Goal: Information Seeking & Learning: Learn about a topic

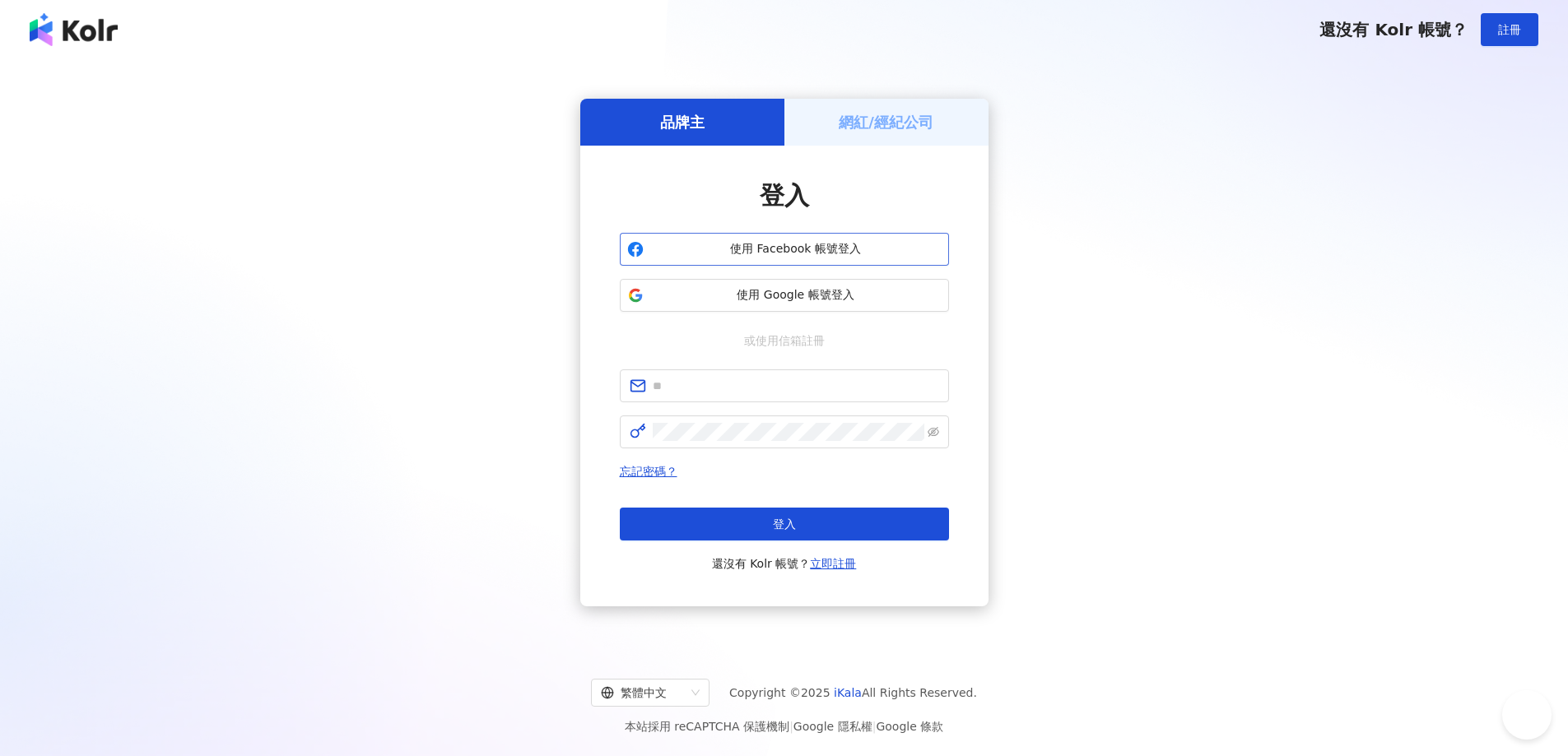
click at [849, 244] on span "使用 Facebook 帳號登入" at bounding box center [795, 249] width 291 height 17
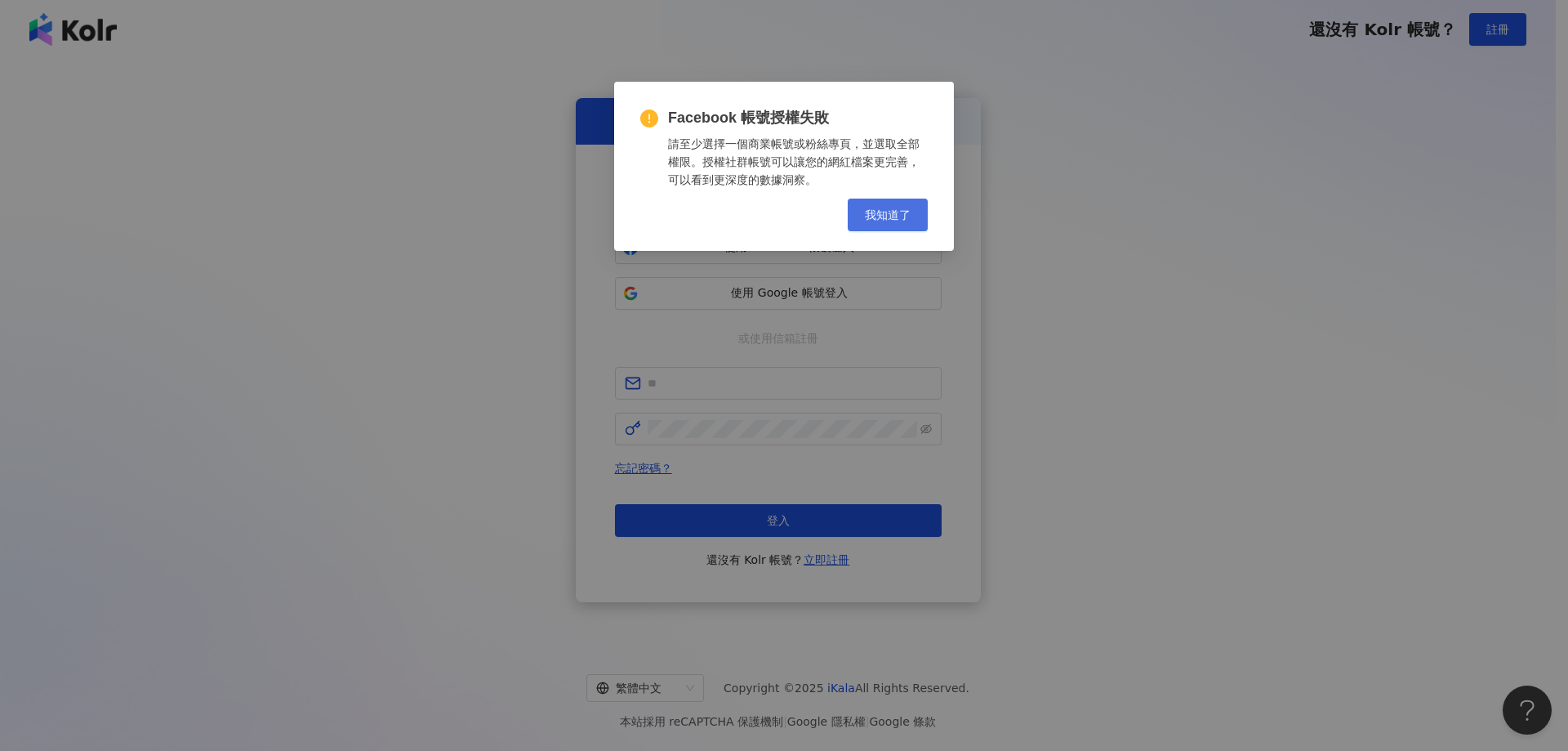
click at [910, 220] on span "我知道了" at bounding box center [887, 214] width 46 height 13
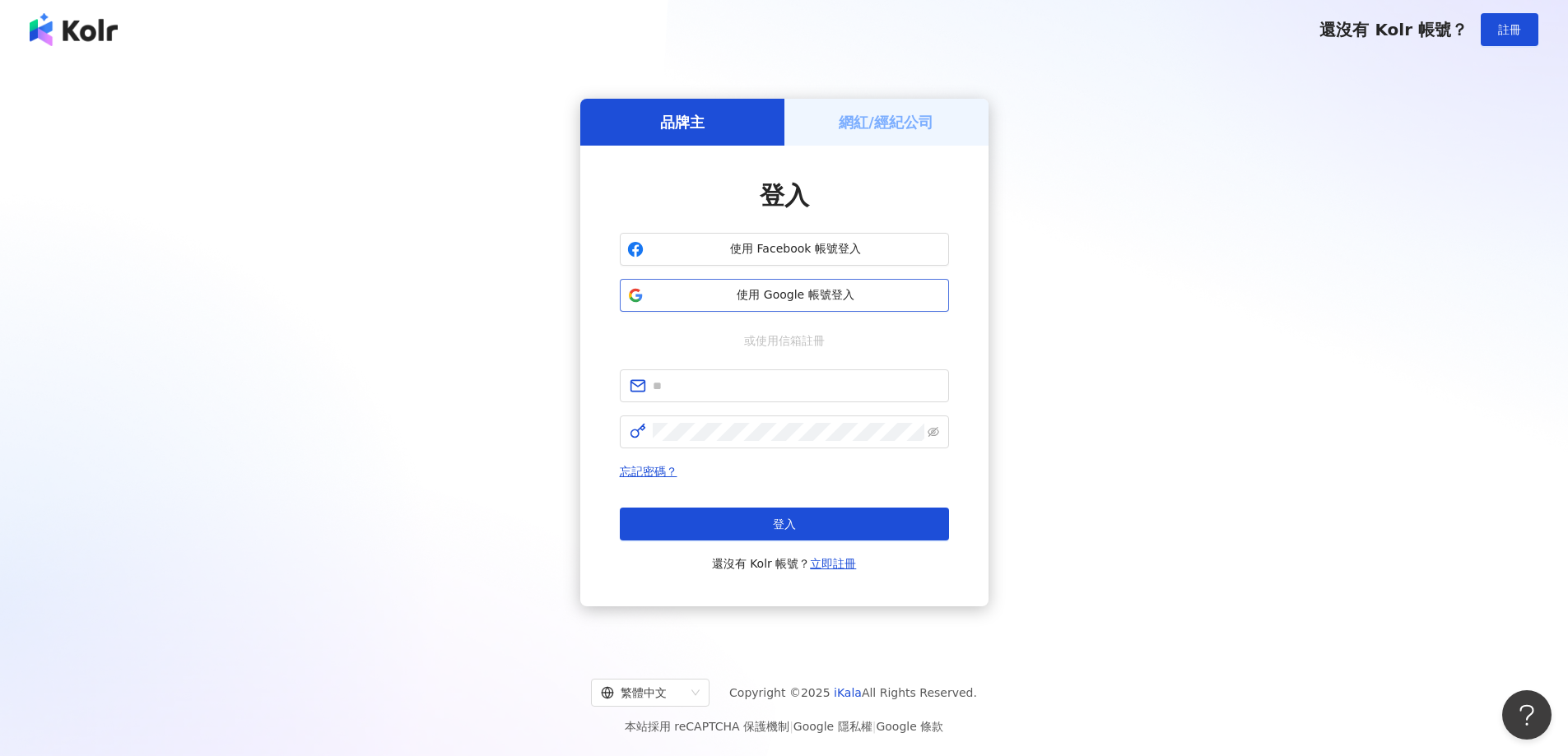
click at [807, 301] on span "使用 Google 帳號登入" at bounding box center [795, 295] width 291 height 17
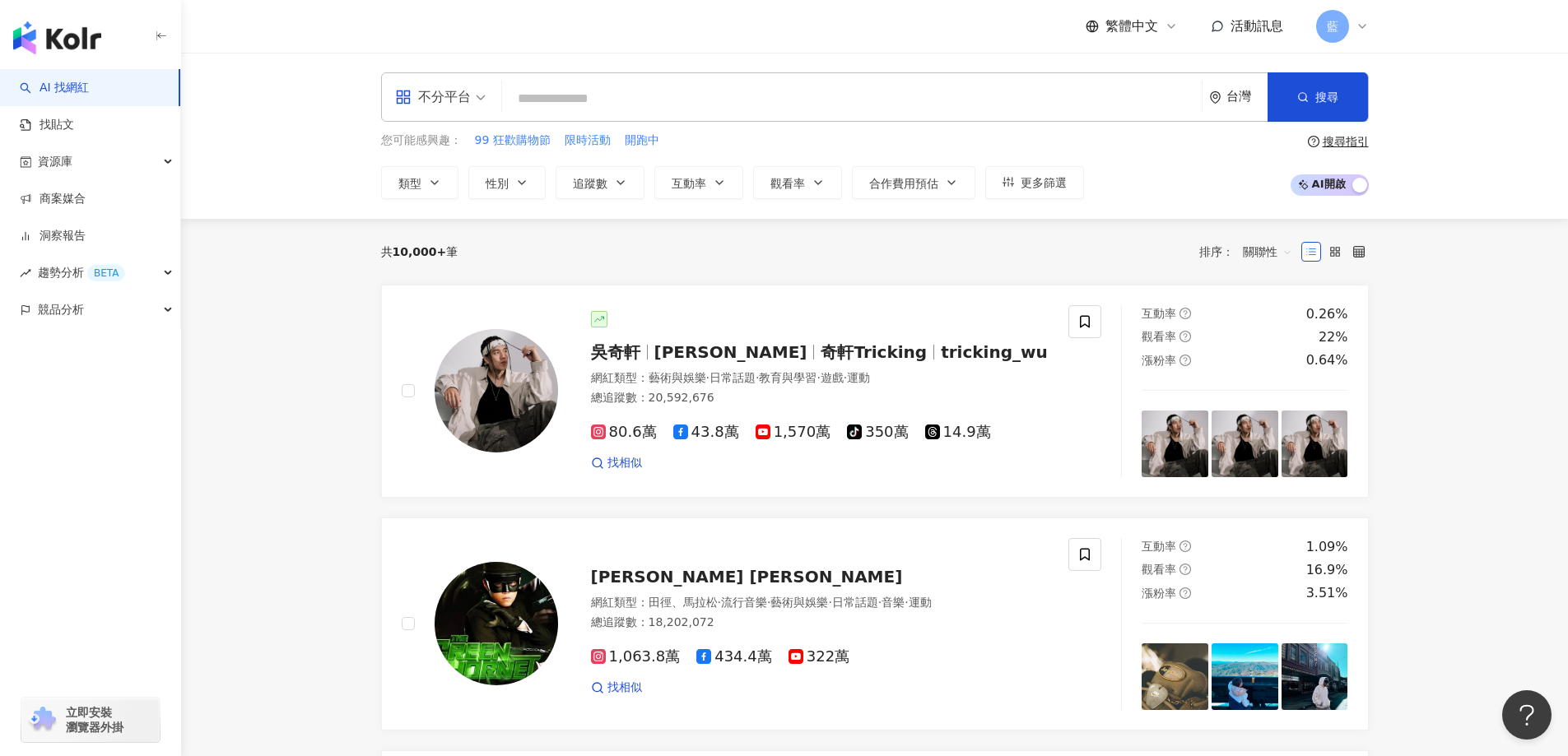
paste input "**********"
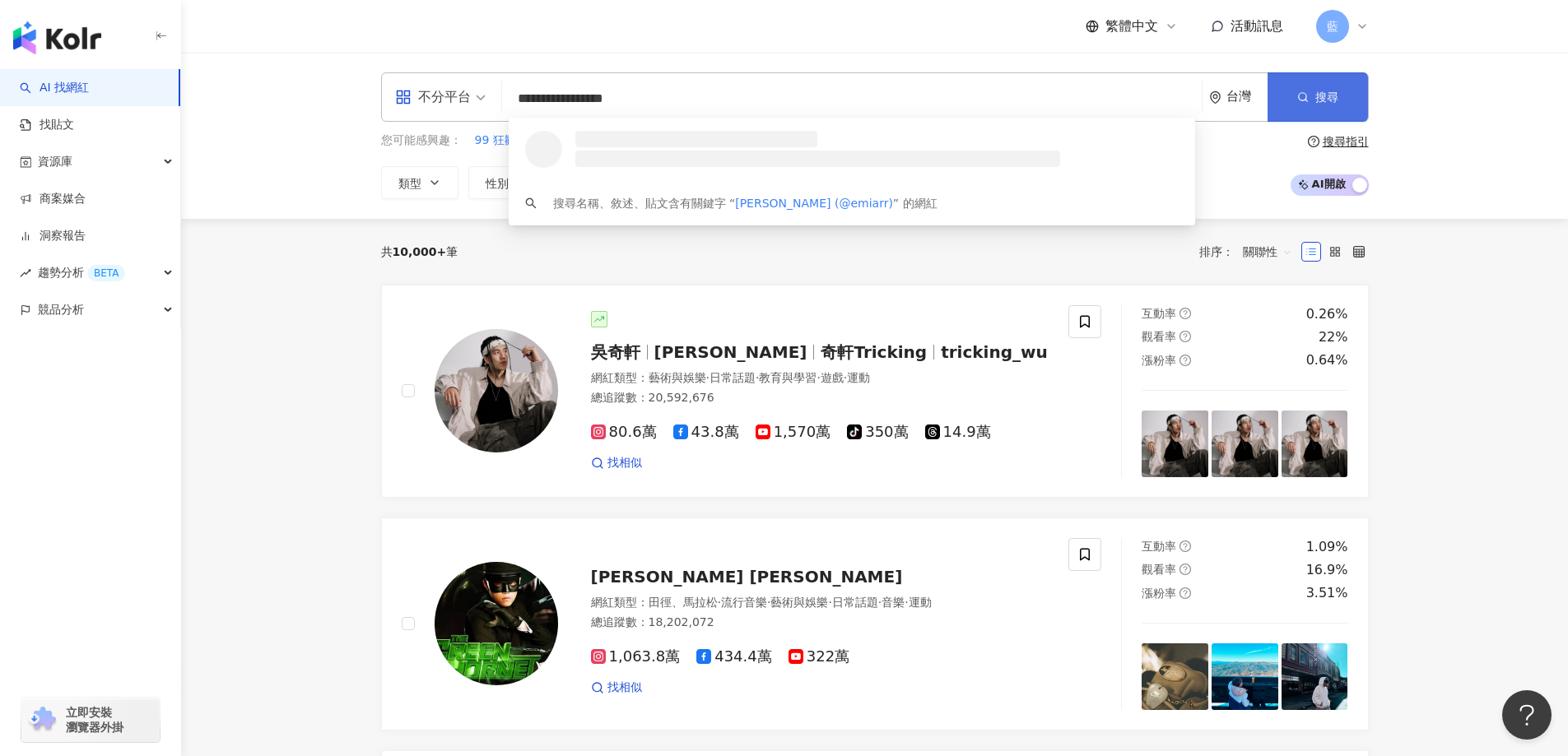
click at [1335, 100] on span "搜尋" at bounding box center [1327, 97] width 23 height 13
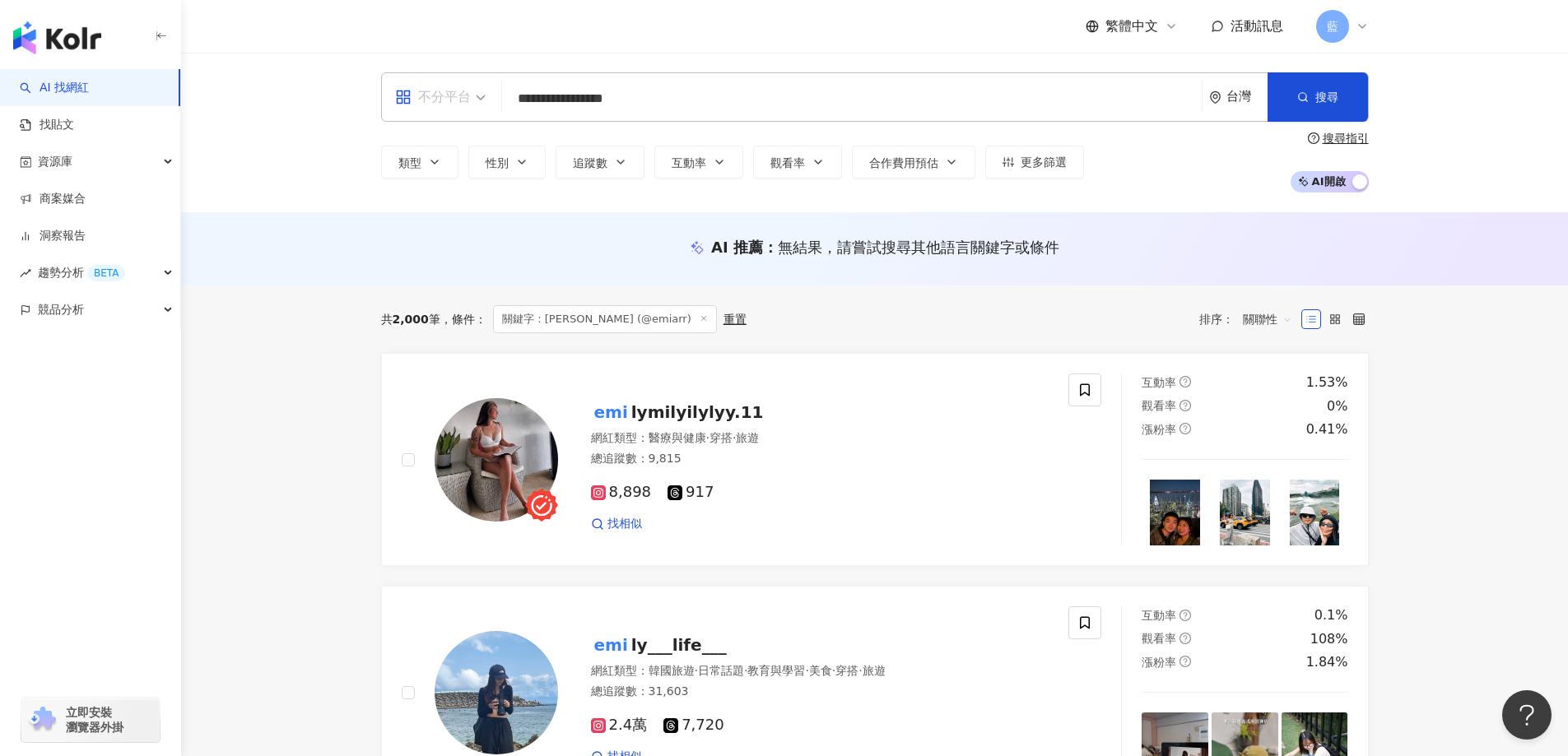
click at [435, 102] on div "不分平台" at bounding box center [433, 97] width 76 height 26
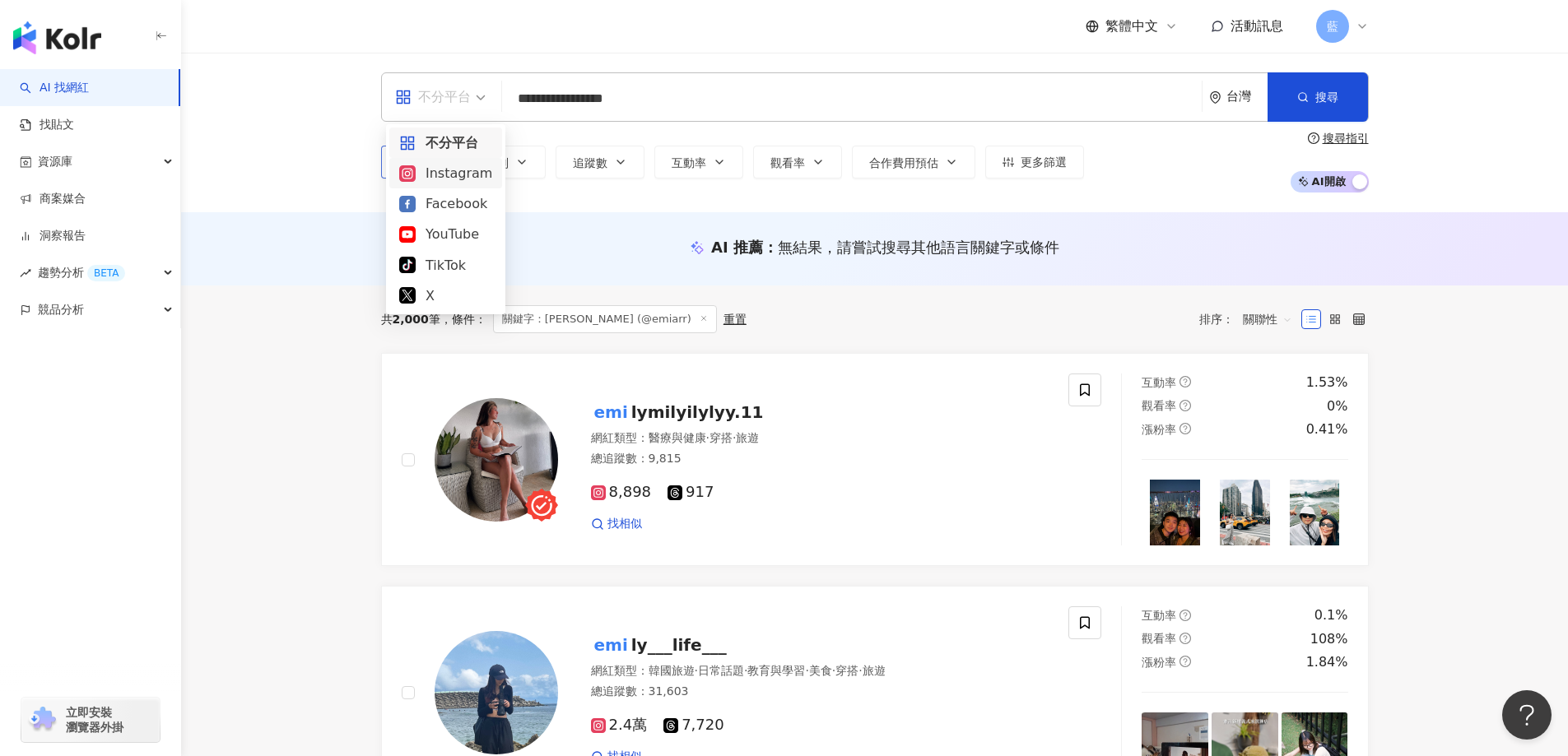
click at [449, 170] on div "Instagram" at bounding box center [445, 173] width 93 height 21
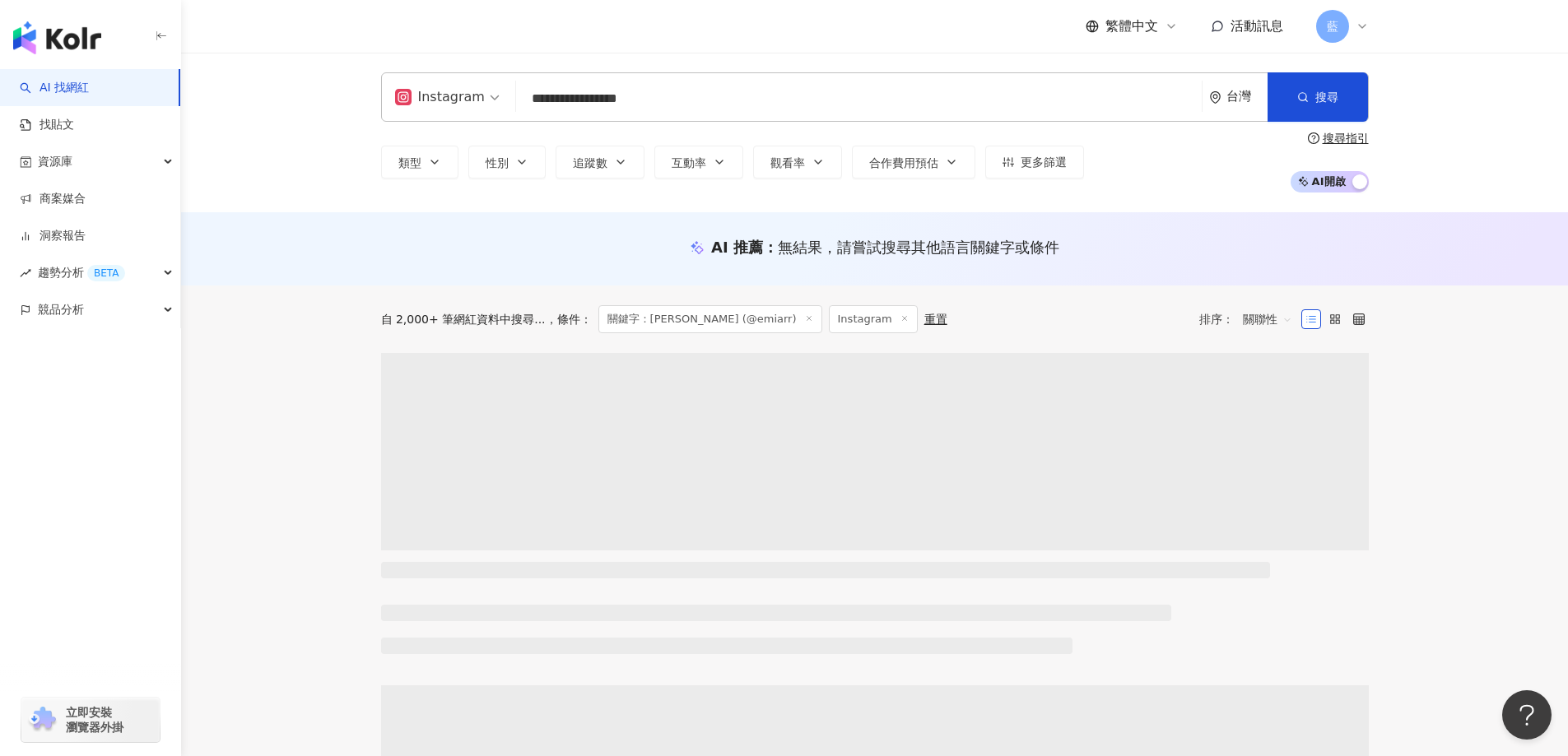
click at [1257, 97] on div "台灣" at bounding box center [1247, 97] width 41 height 14
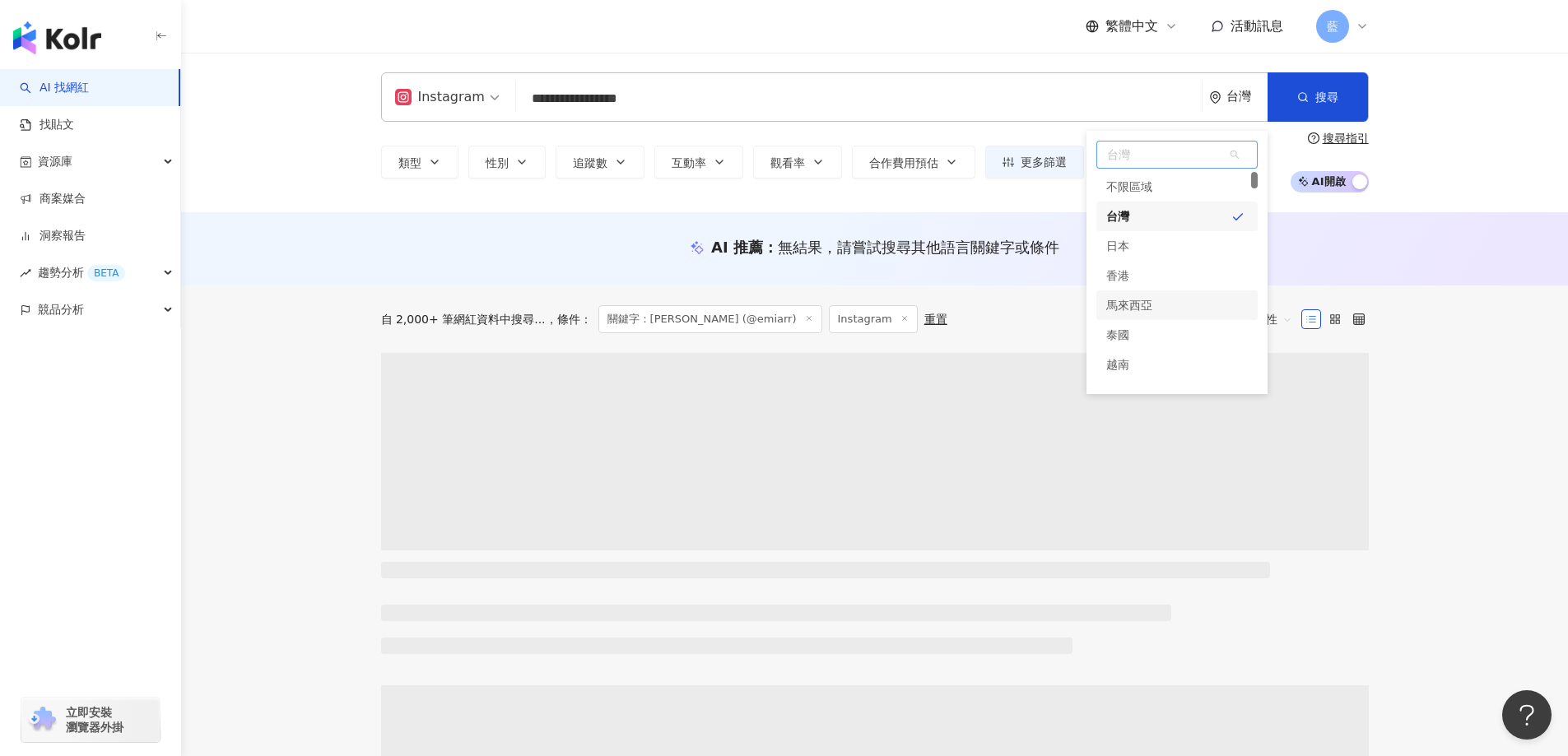
scroll to position [82, 0]
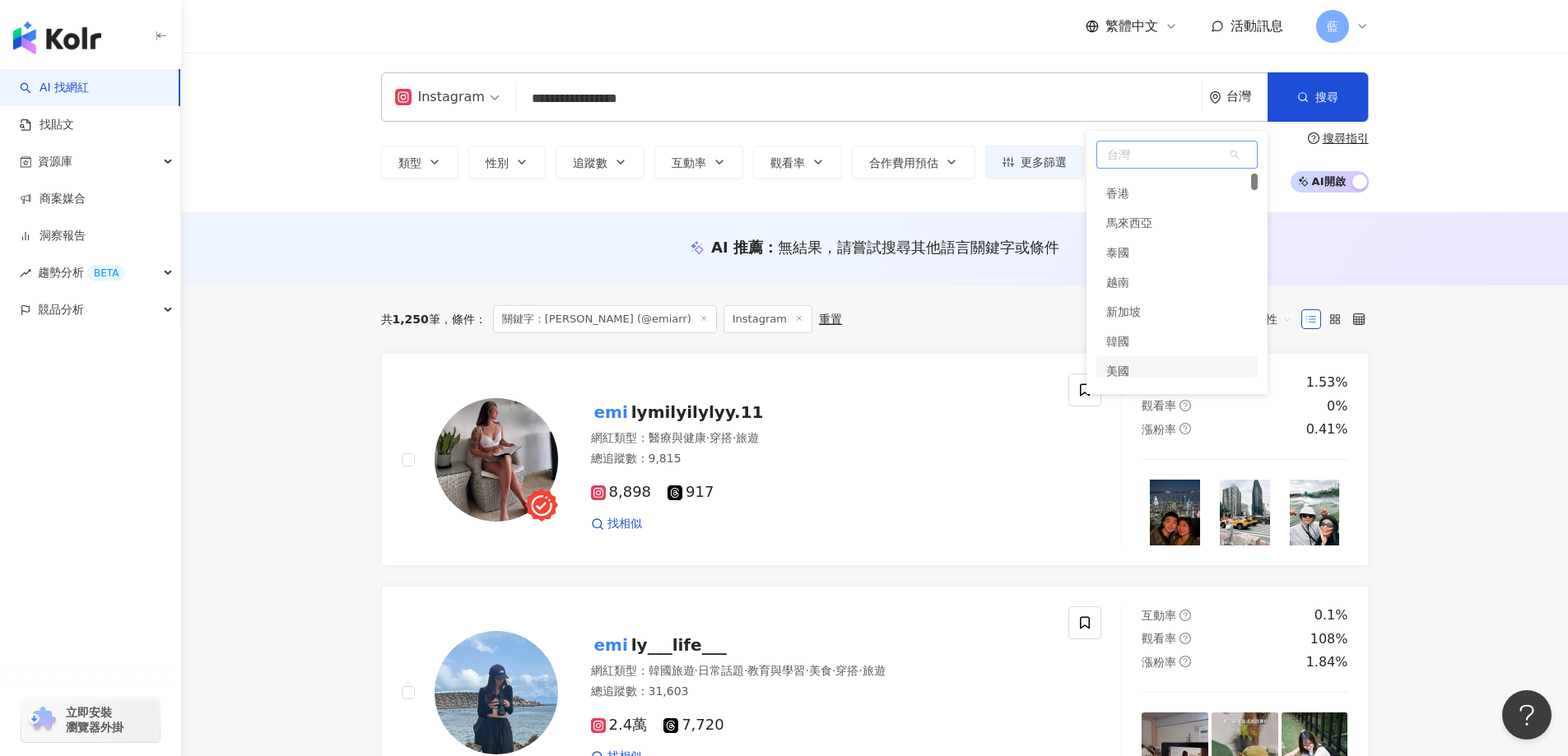
click at [1137, 371] on div "美國" at bounding box center [1176, 371] width 161 height 29
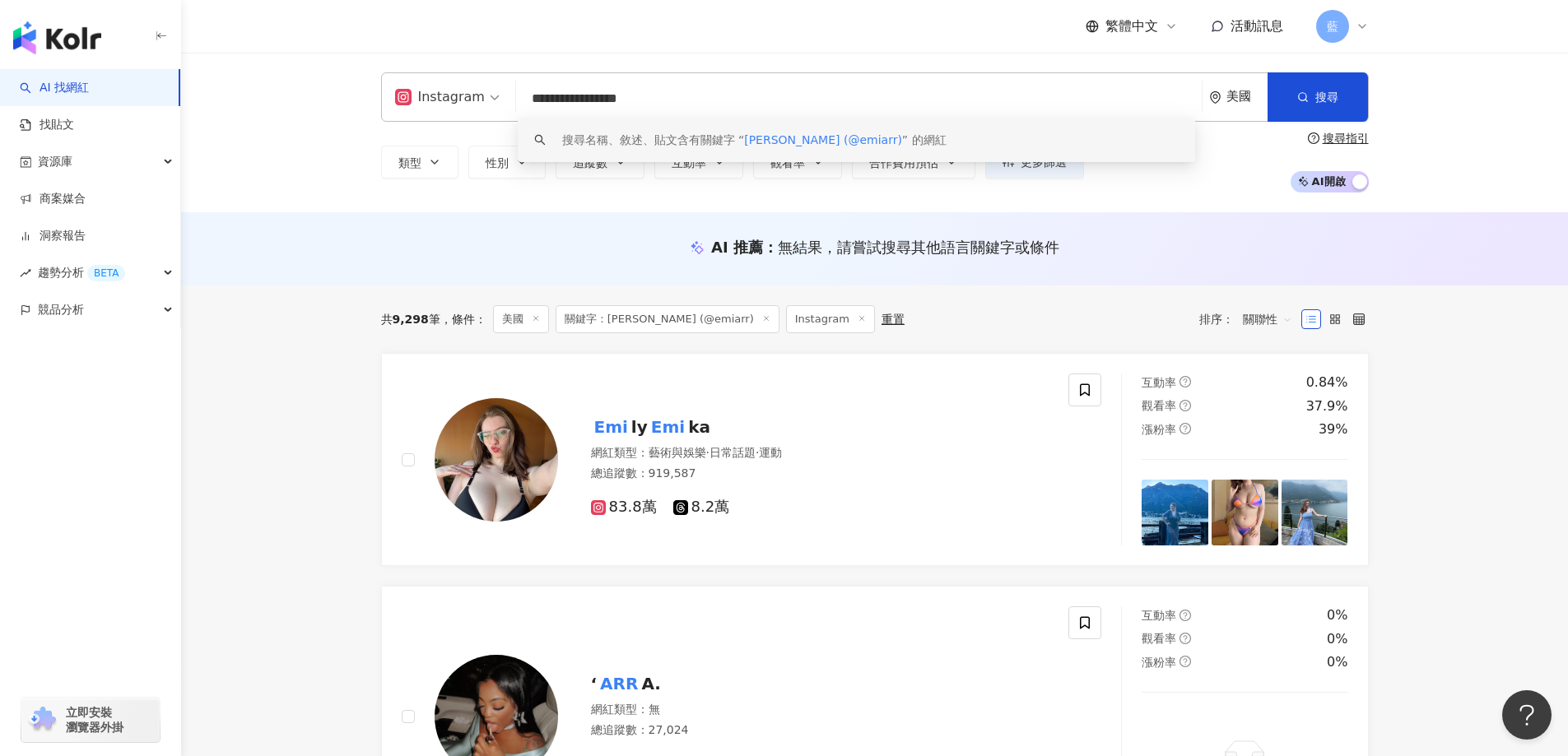
drag, startPoint x: 680, startPoint y: 91, endPoint x: 398, endPoint y: 93, distance: 282.0
click at [202, 106] on div "**********" at bounding box center [873, 132] width 1386 height 159
paste input "search"
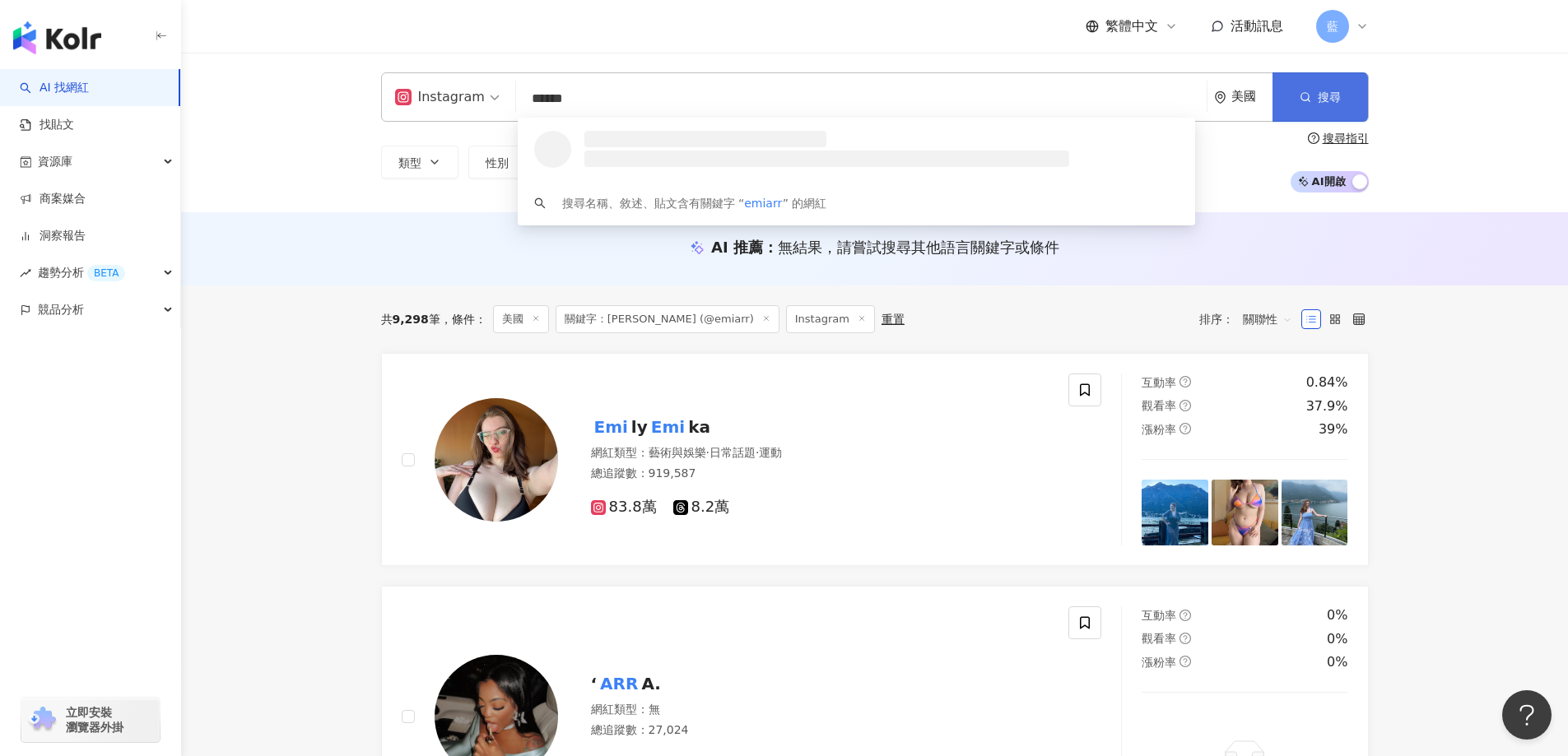
click at [1318, 99] on span "搜尋" at bounding box center [1330, 97] width 23 height 13
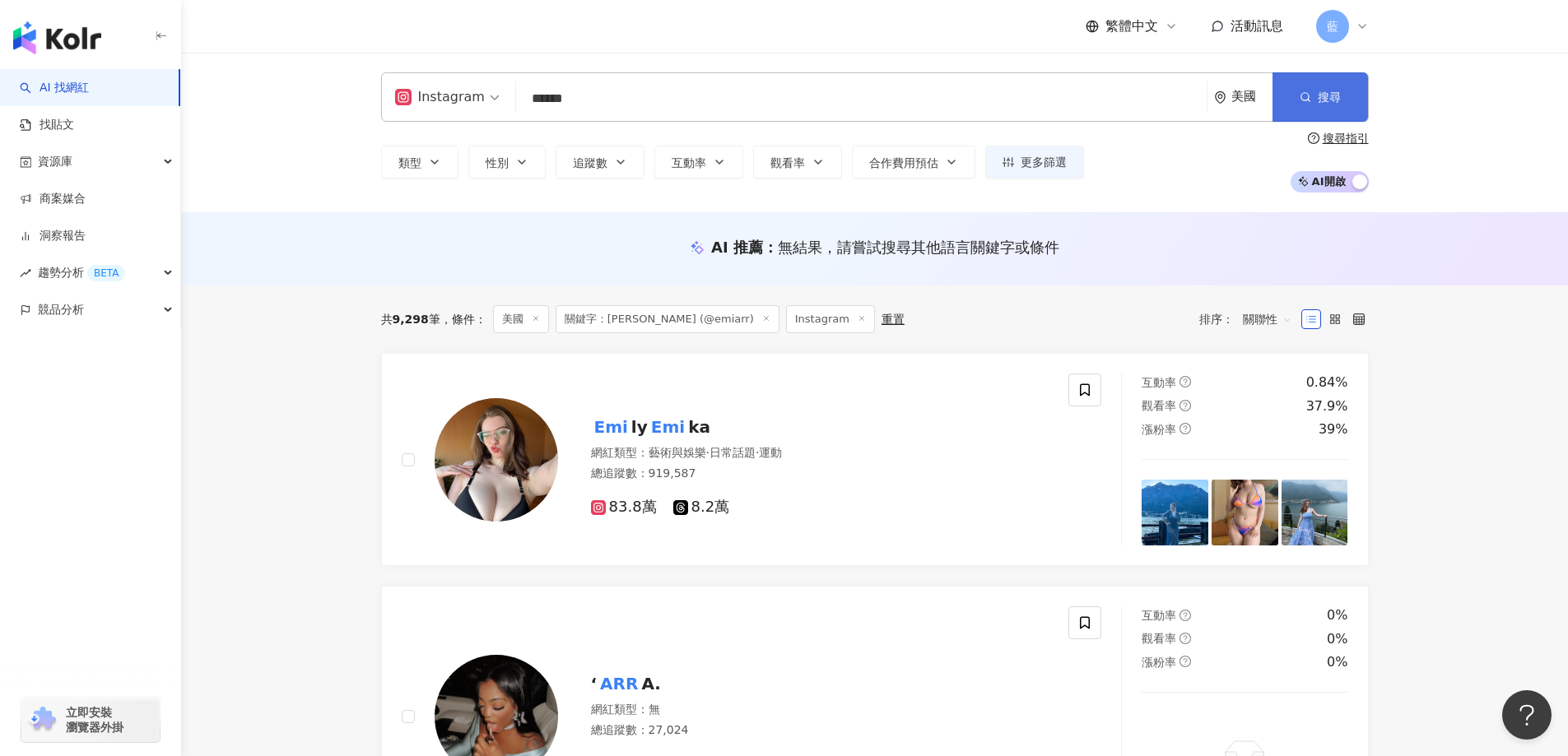
scroll to position [0, 0]
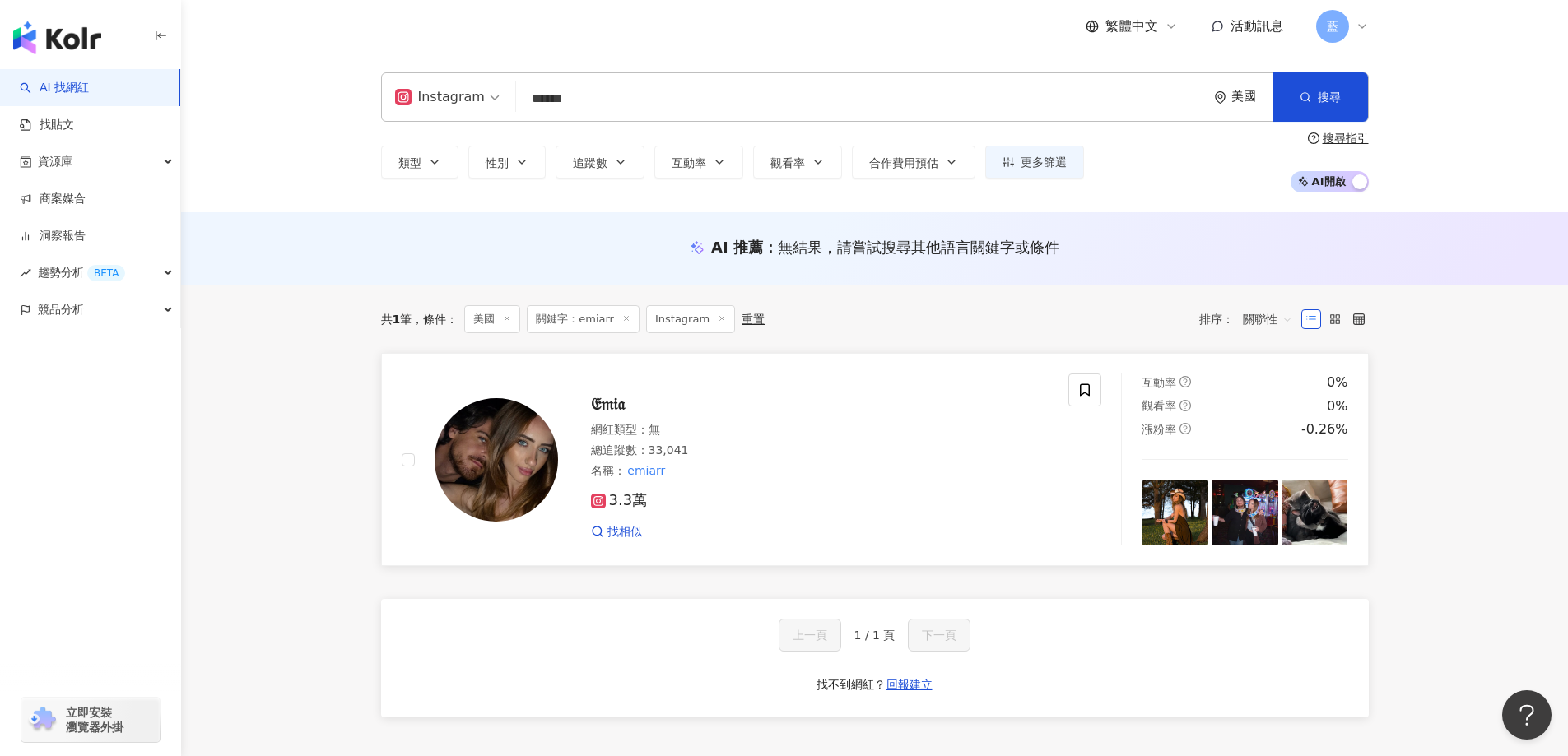
click at [734, 452] on div "總追蹤數 ： 33,041" at bounding box center [820, 450] width 458 height 17
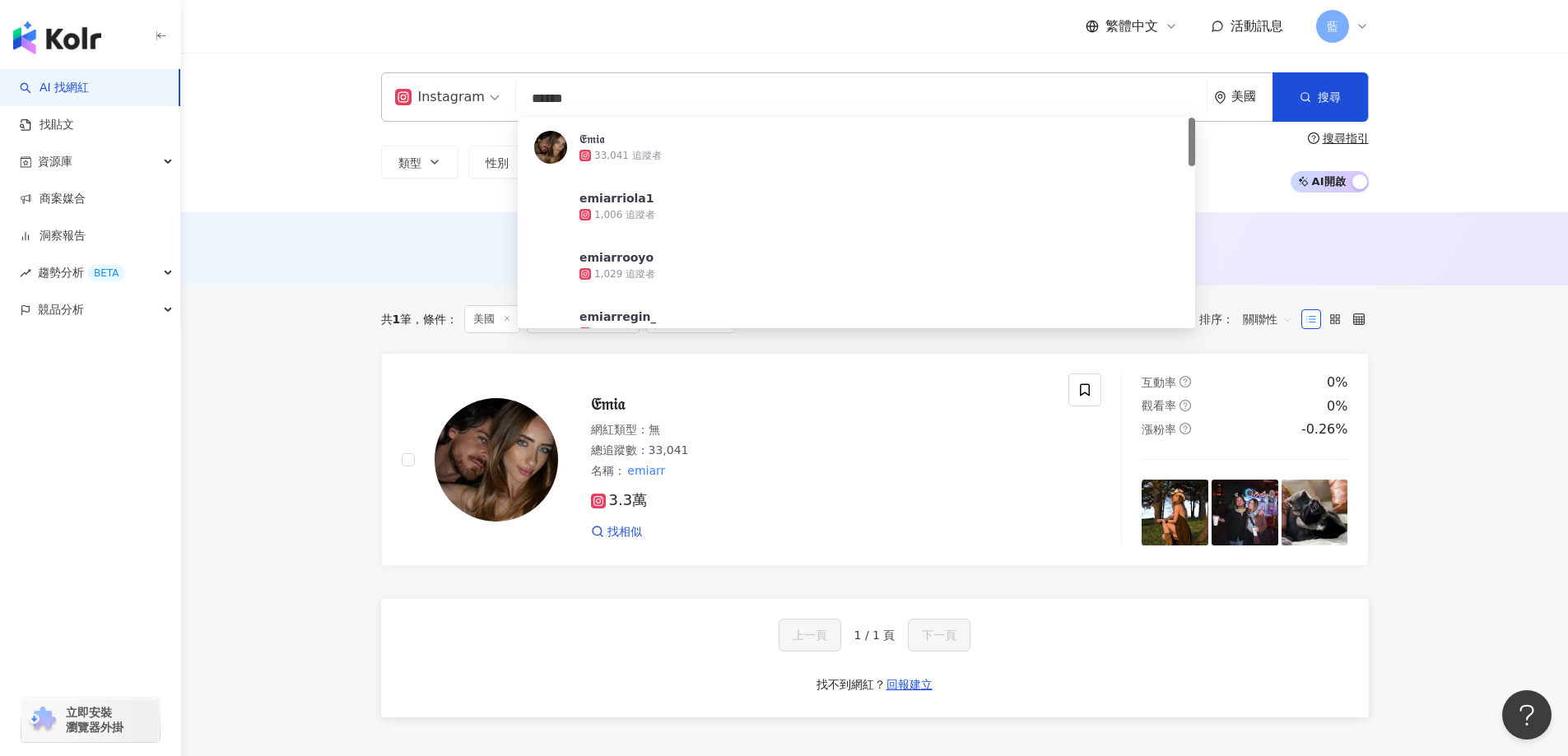
drag, startPoint x: 403, startPoint y: 105, endPoint x: 567, endPoint y: 78, distance: 166.2
click at [379, 97] on div "Instagram ****** 美國 搜尋 c1b858f1-e5c0-4d75-8f9a-eeed912c1c27 𝔈𝔪𝔦𝔞 33,041 追蹤者 emi…" at bounding box center [874, 132] width 1053 height 120
paste input "*****"
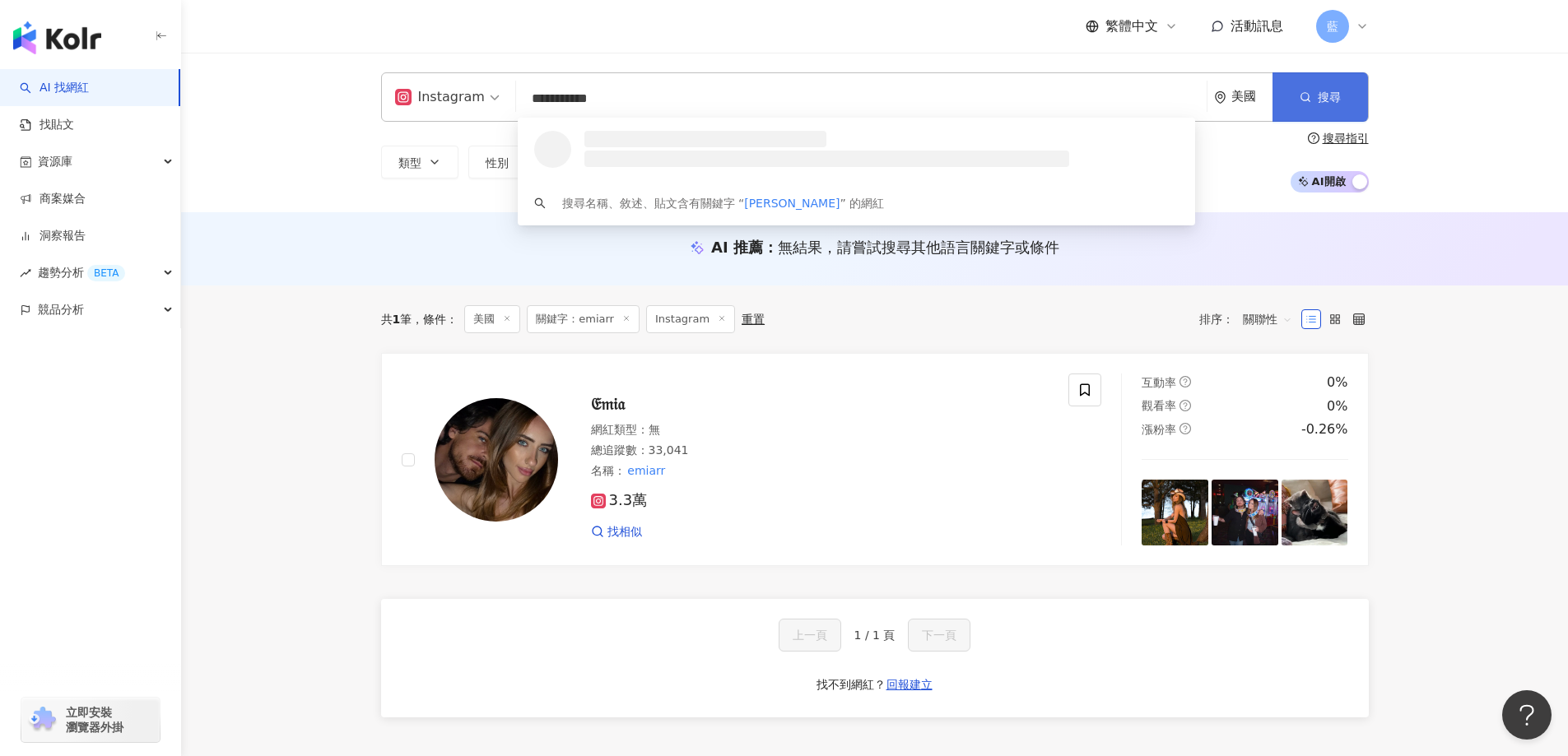
click at [1331, 92] on span "搜尋" at bounding box center [1330, 97] width 23 height 13
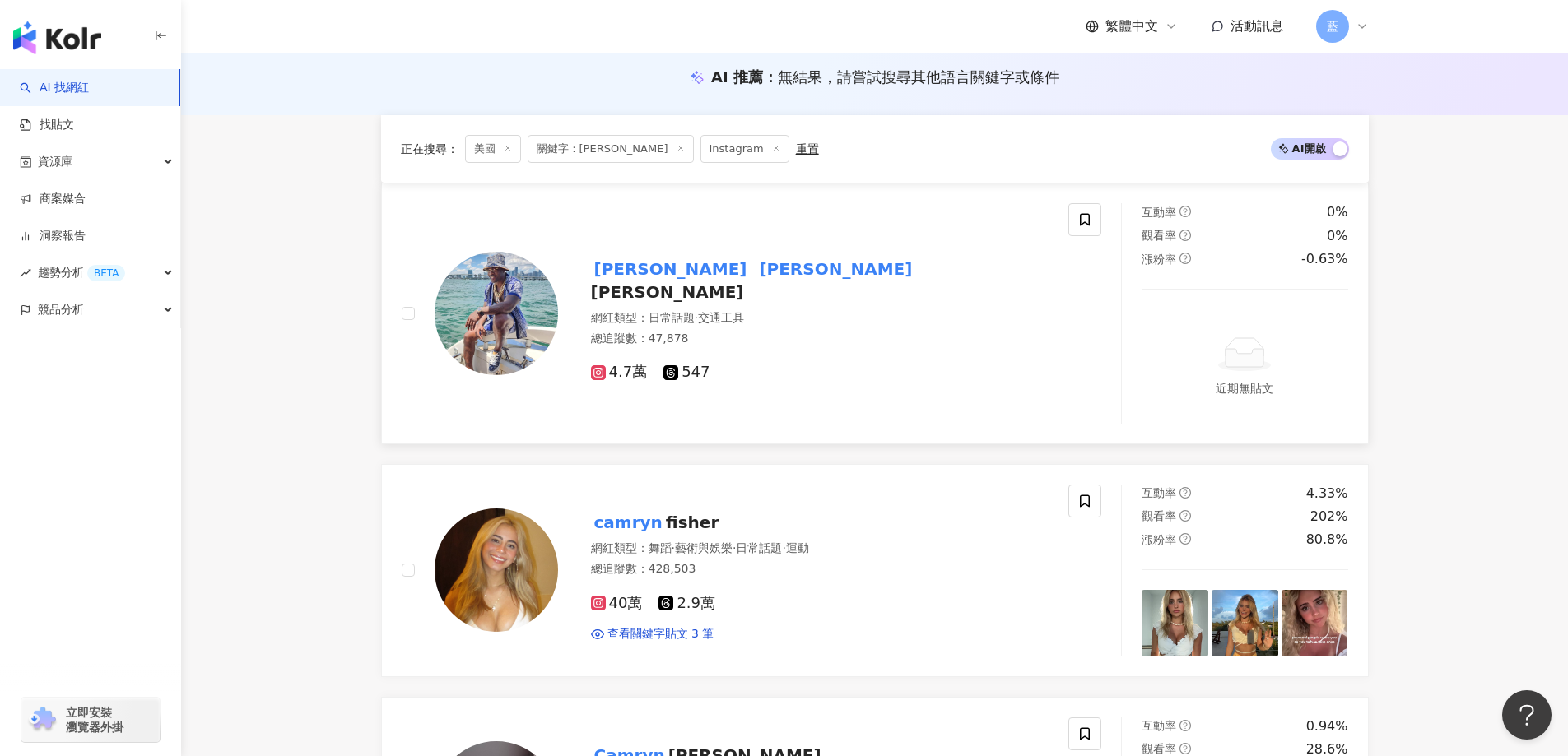
scroll to position [329, 0]
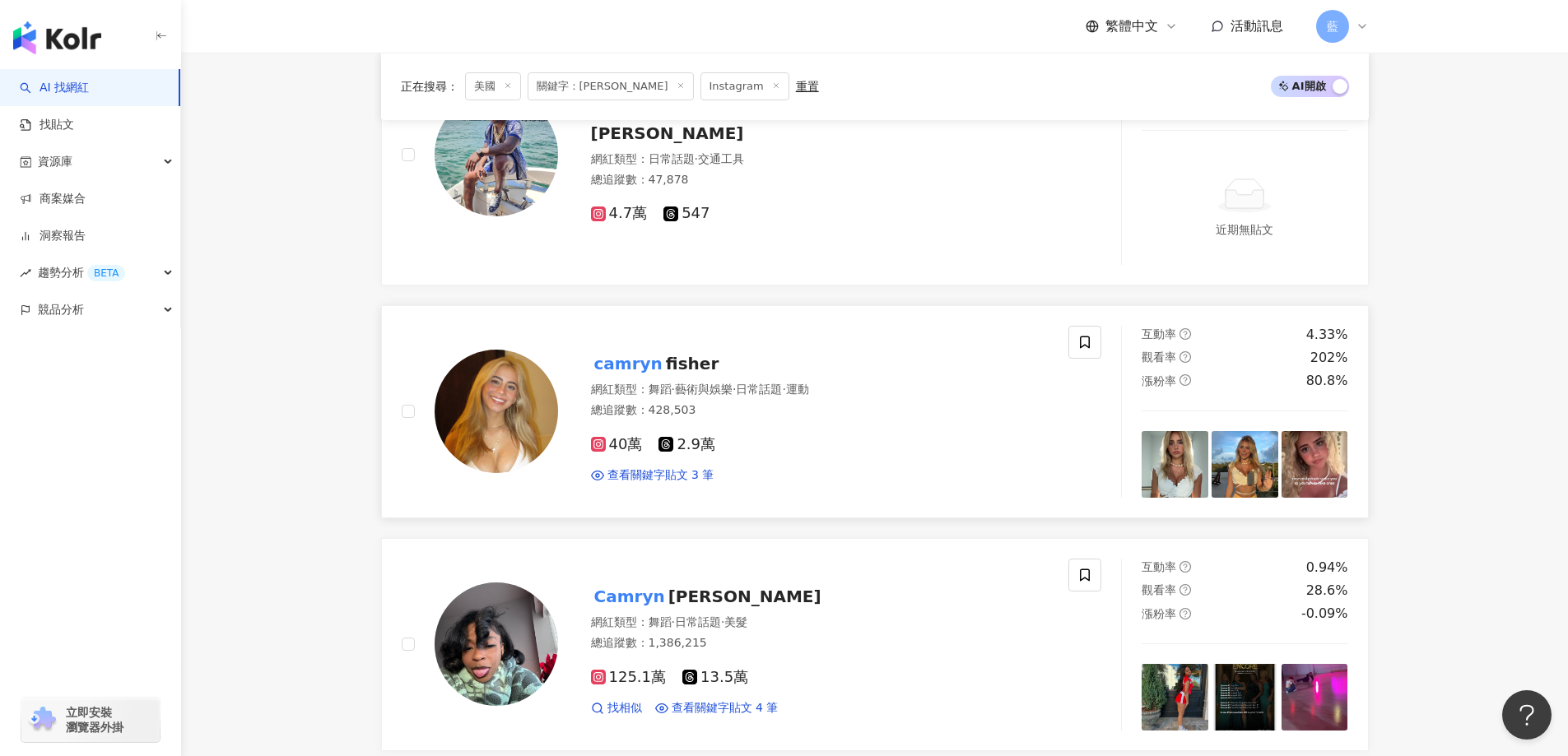
click at [695, 371] on span "fisher" at bounding box center [692, 363] width 53 height 20
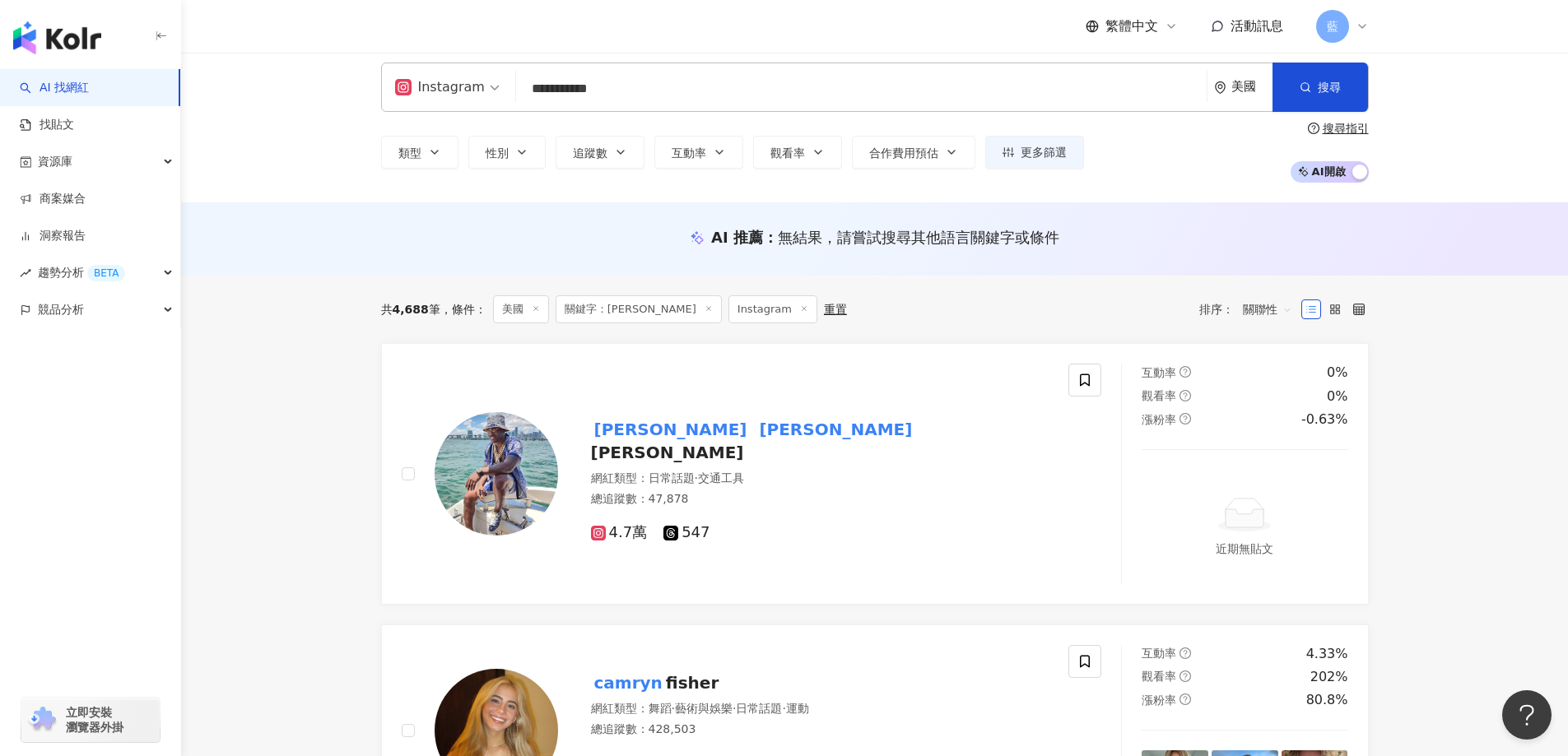
scroll to position [0, 0]
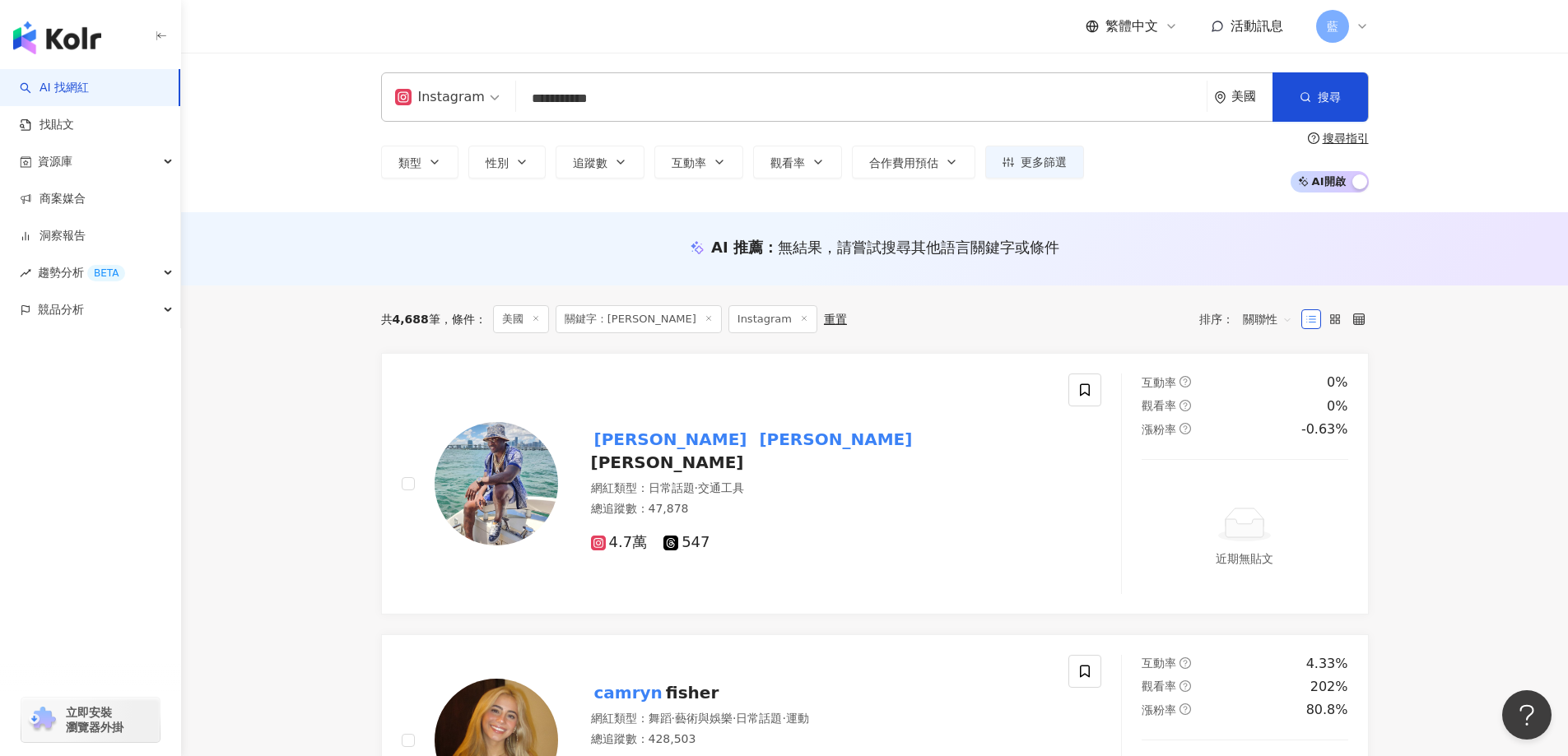
drag, startPoint x: 667, startPoint y: 101, endPoint x: 378, endPoint y: 89, distance: 289.2
click at [355, 92] on div "**********" at bounding box center [874, 132] width 1053 height 120
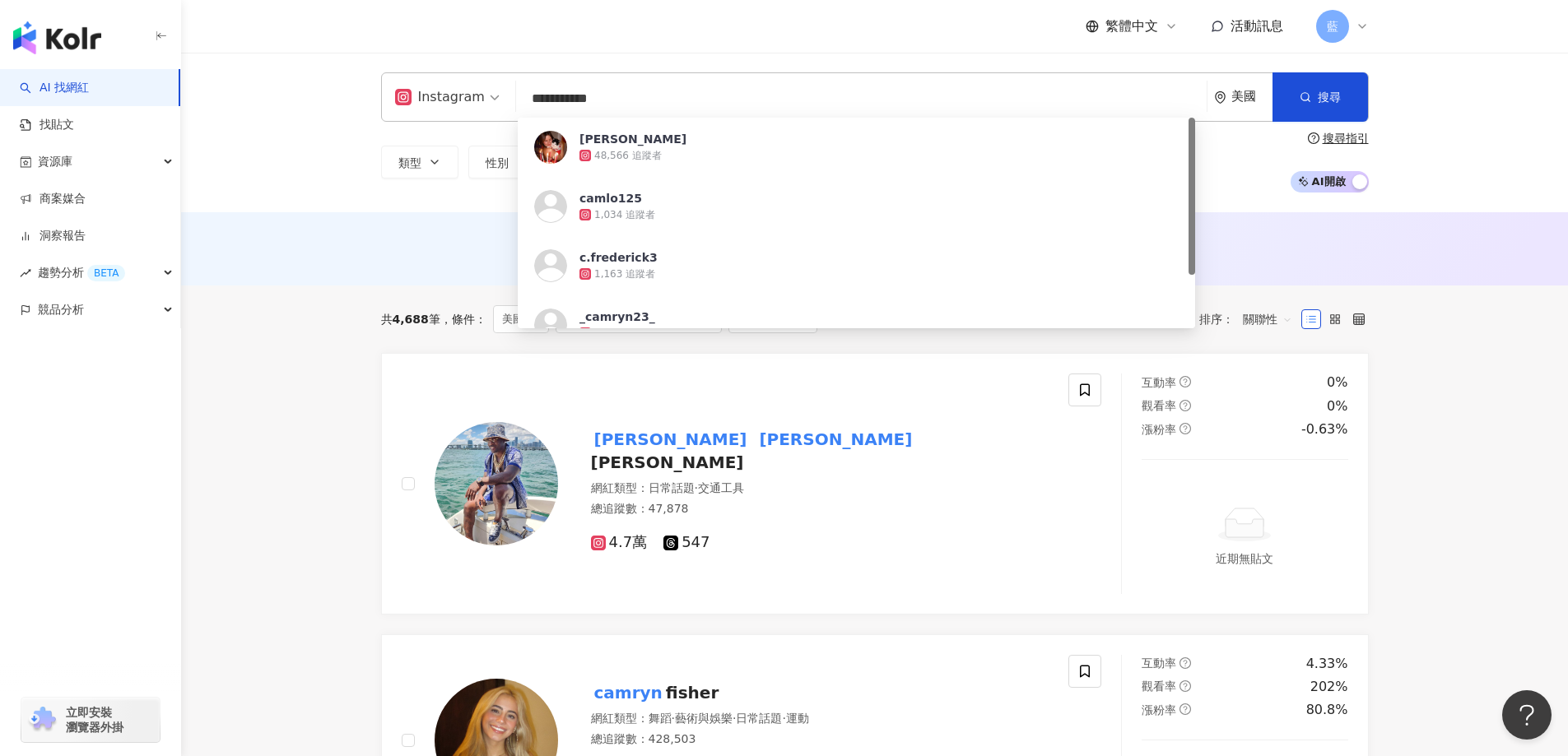
paste input "search"
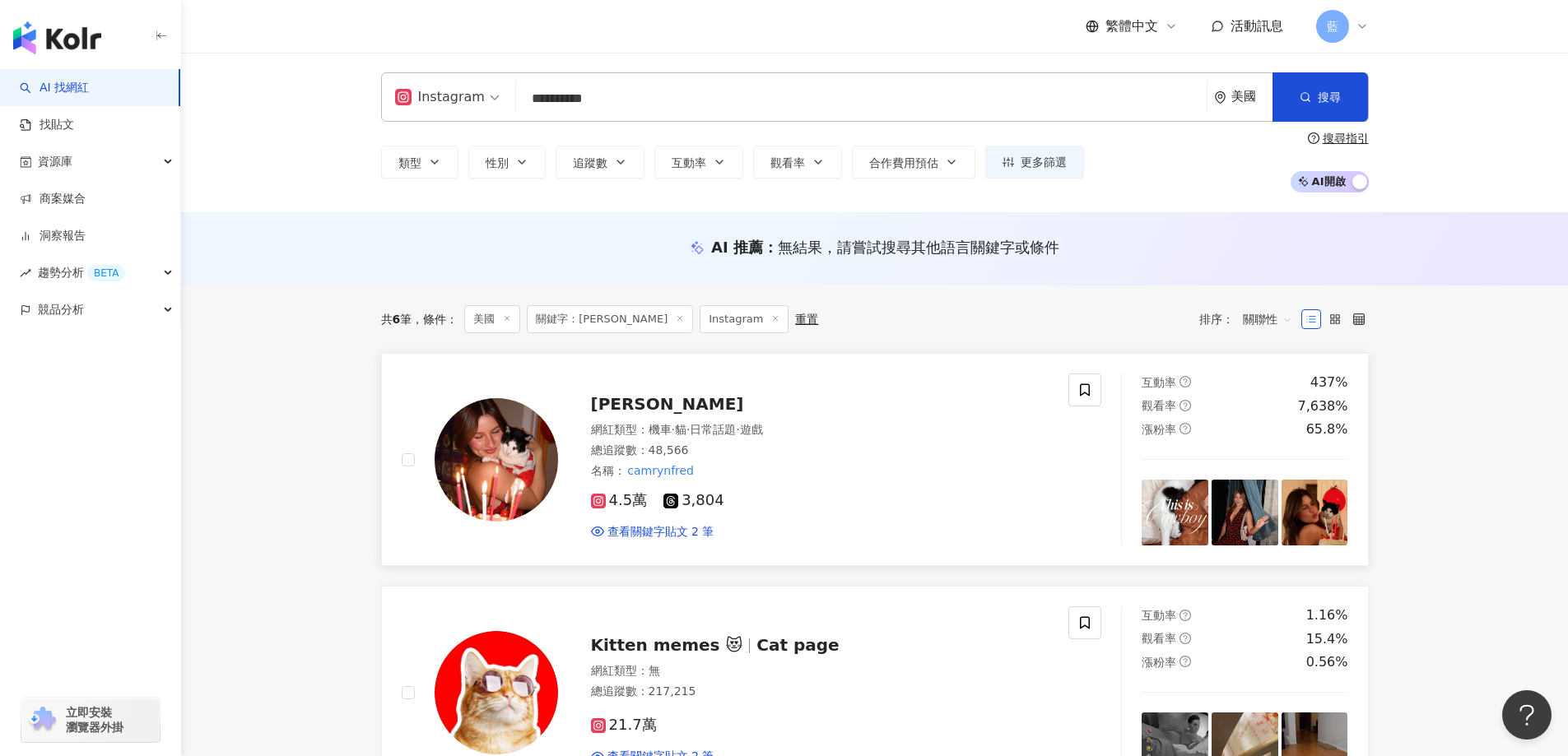
type input "**********"
click at [763, 436] on span "遊戲" at bounding box center [751, 429] width 23 height 13
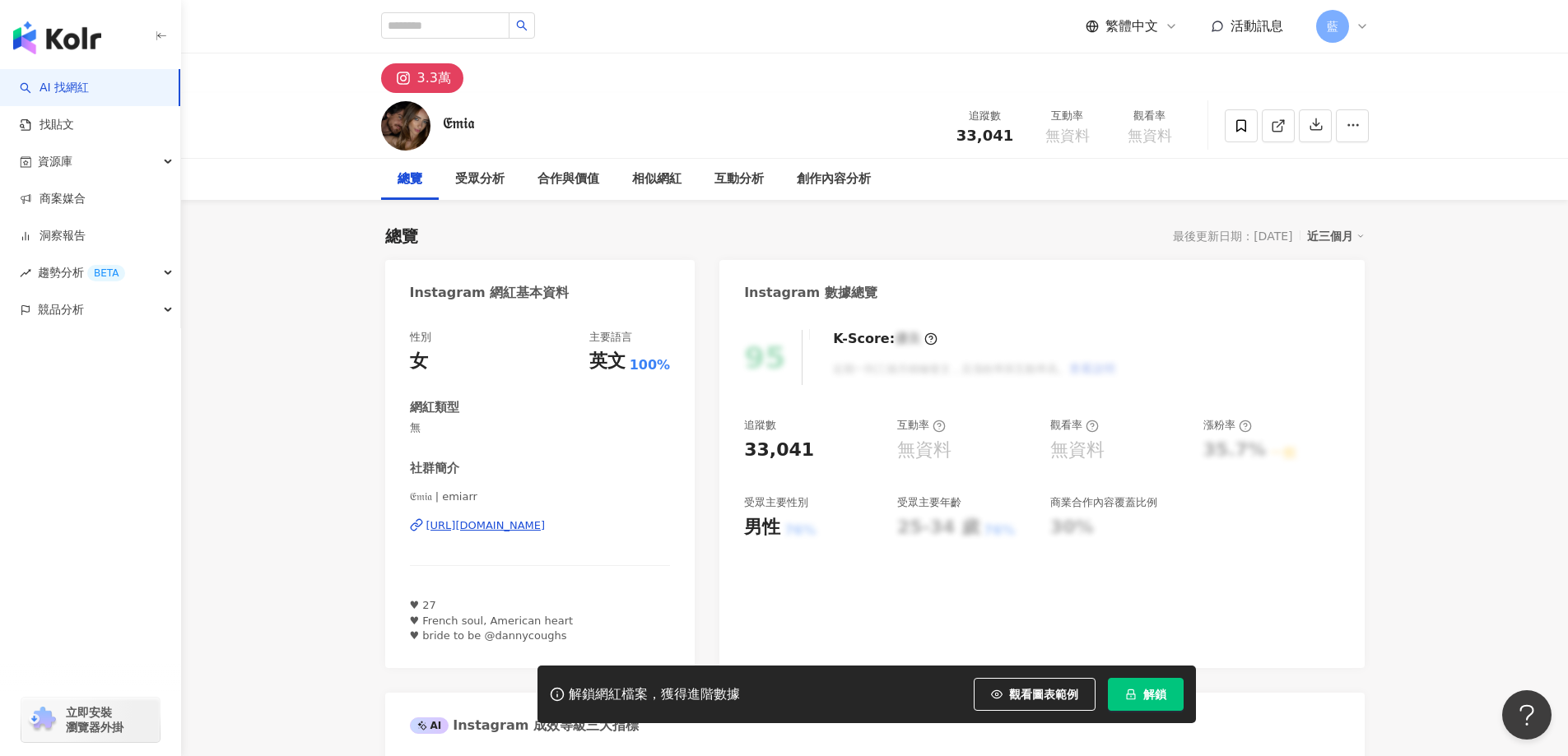
click at [509, 527] on div "https://www.instagram.com/emiarr/" at bounding box center [486, 525] width 119 height 15
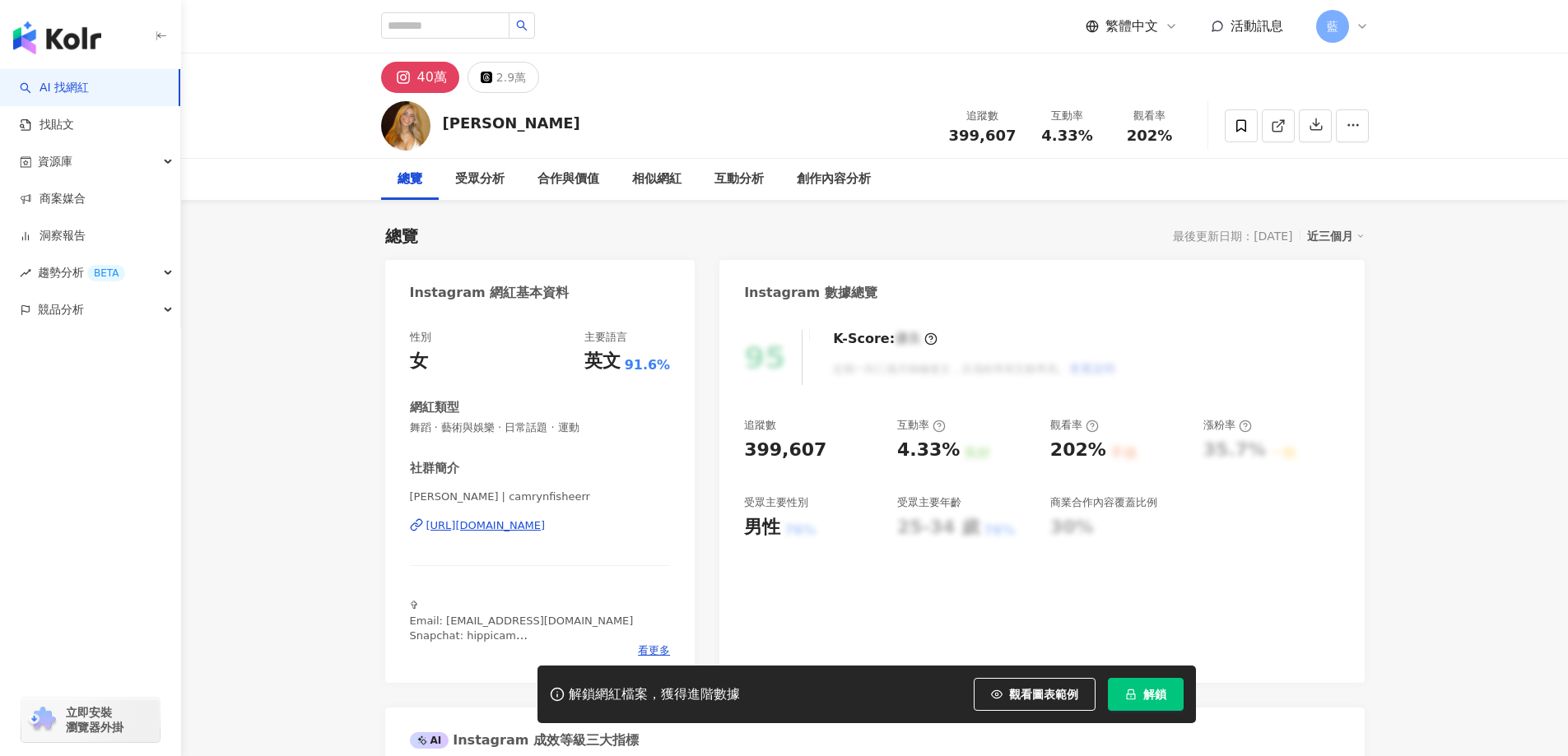
click at [538, 519] on div "https://www.instagram.com/camrynfisheerr/" at bounding box center [486, 525] width 119 height 15
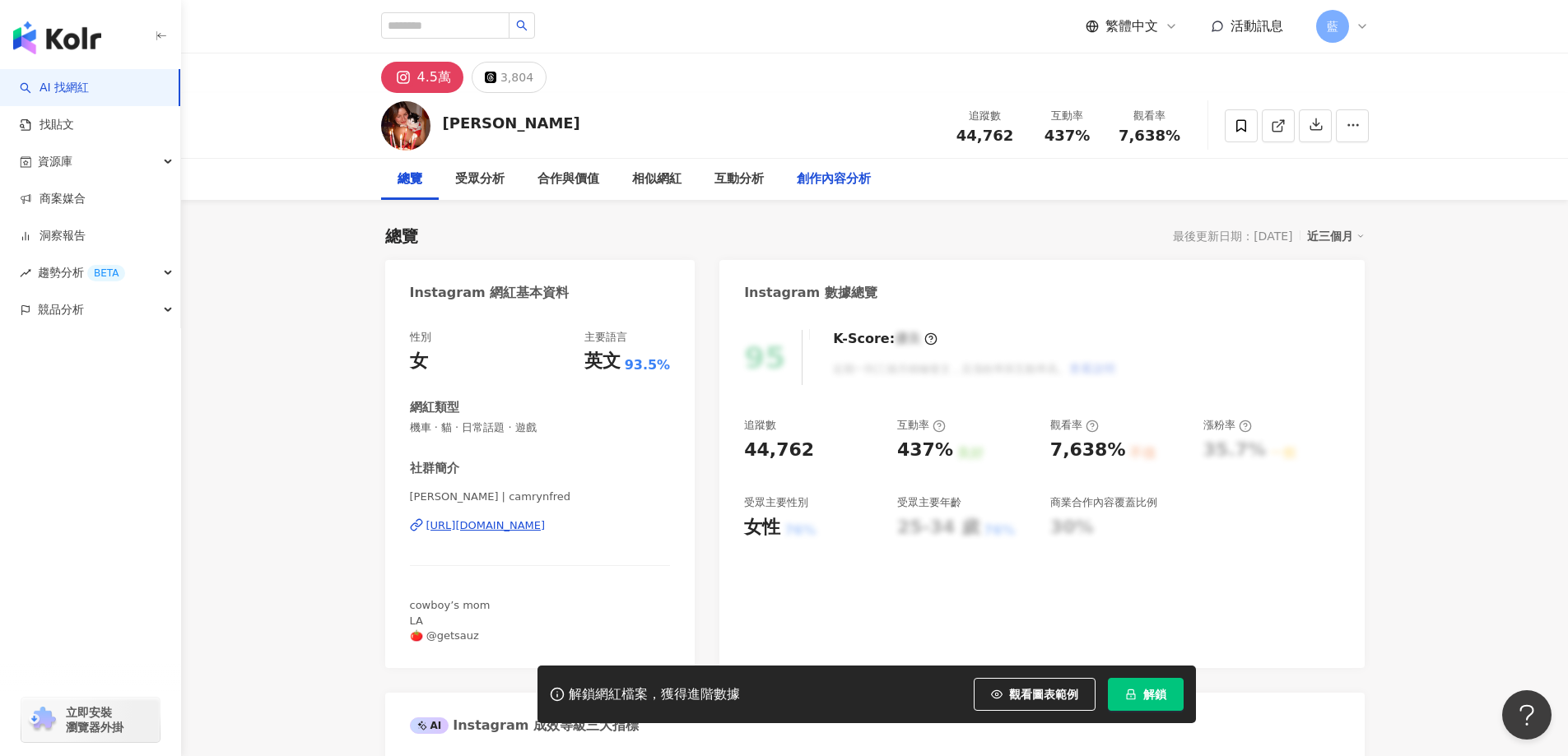
click at [823, 172] on div "創作內容分析" at bounding box center [833, 180] width 74 height 20
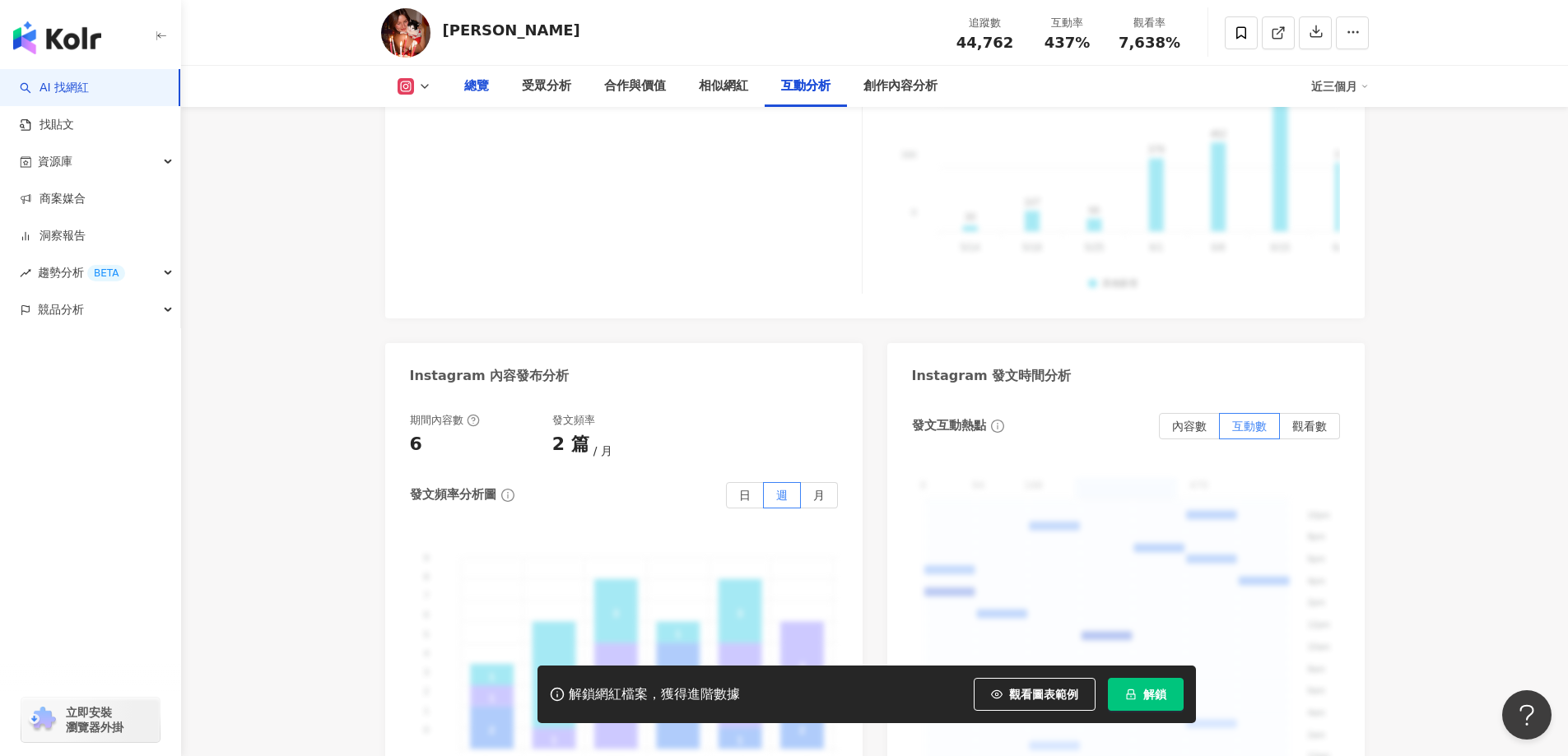
scroll to position [3928, 0]
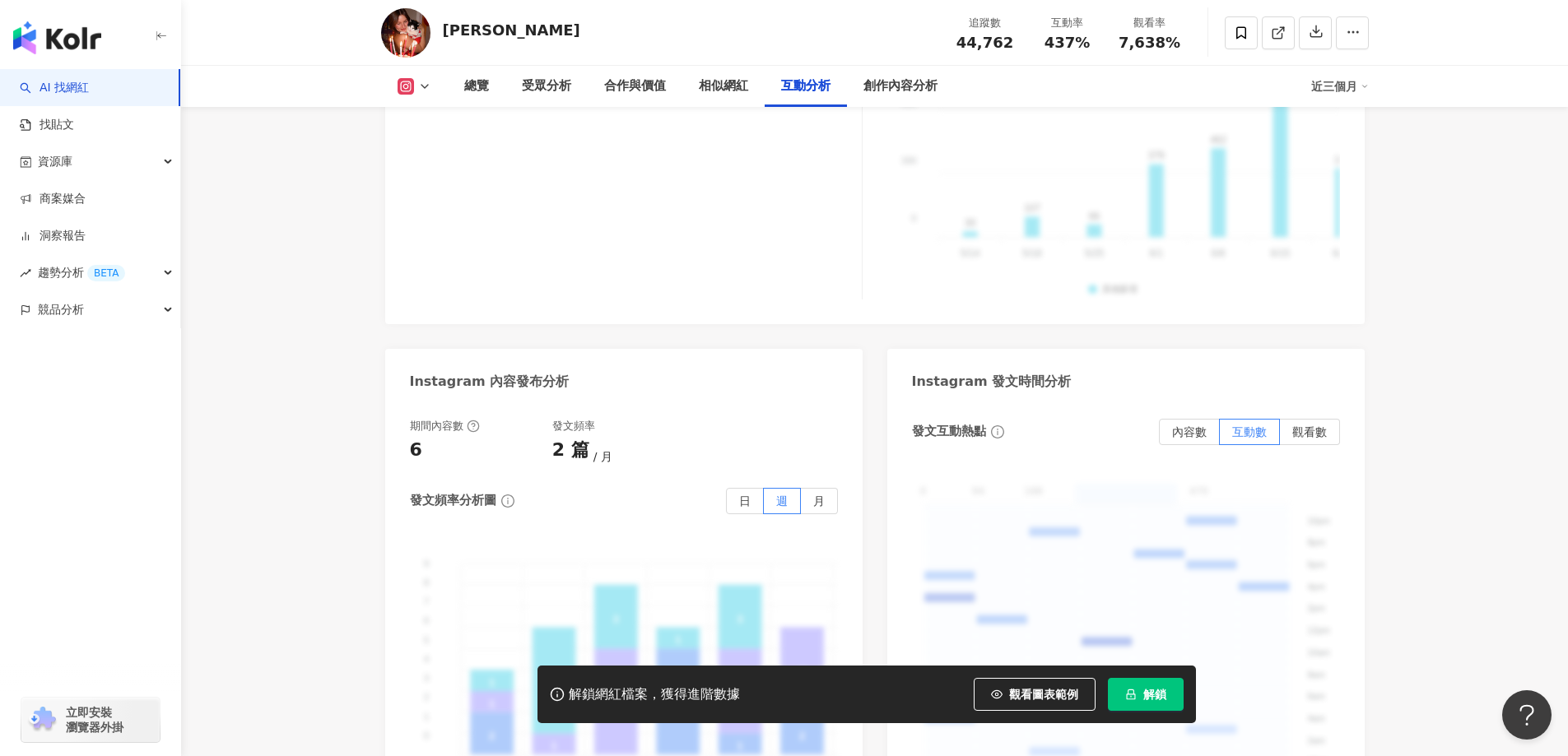
click at [422, 86] on polyline at bounding box center [424, 86] width 7 height 3
click at [473, 83] on div "總覽" at bounding box center [476, 86] width 24 height 20
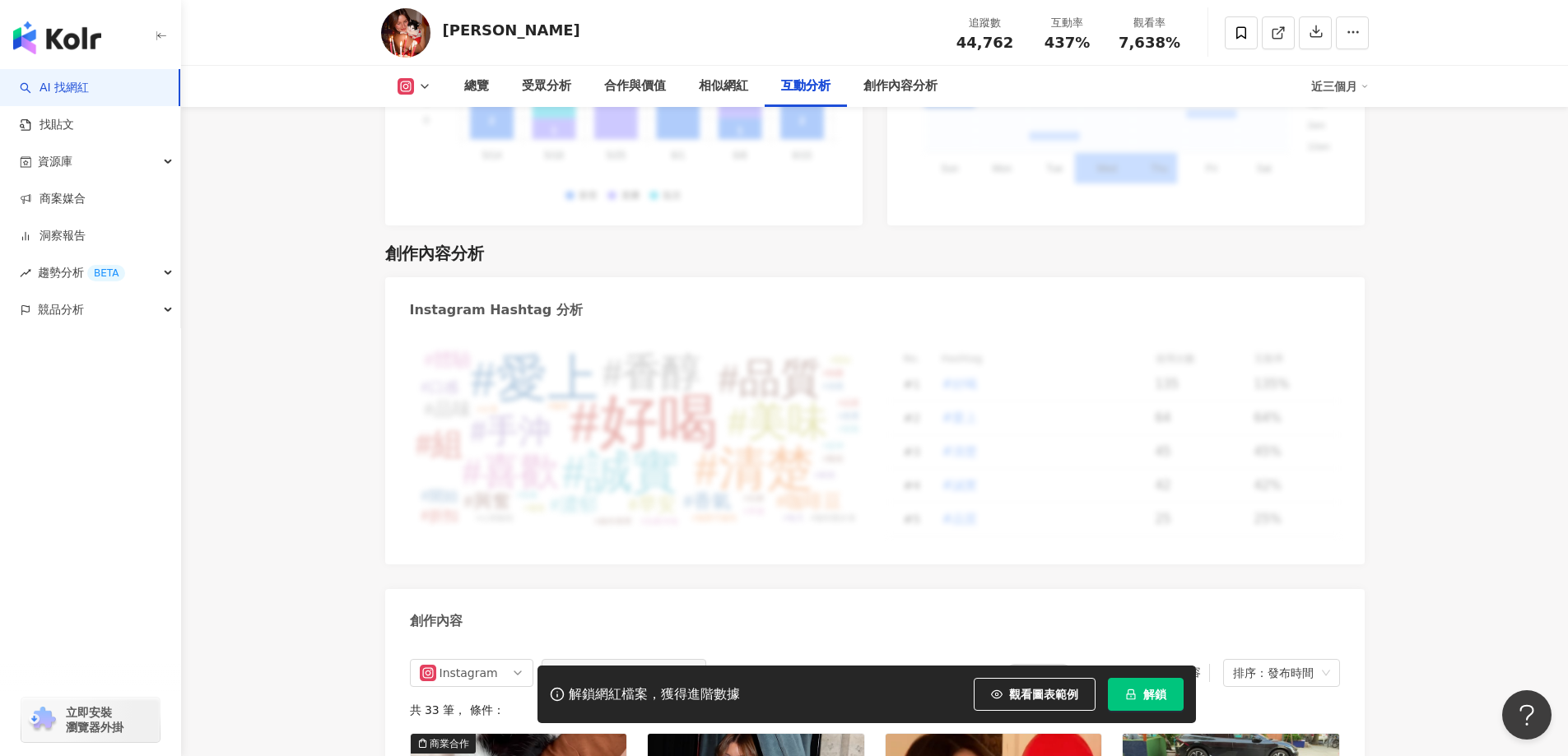
scroll to position [4999, 0]
